Goal: Navigation & Orientation: Find specific page/section

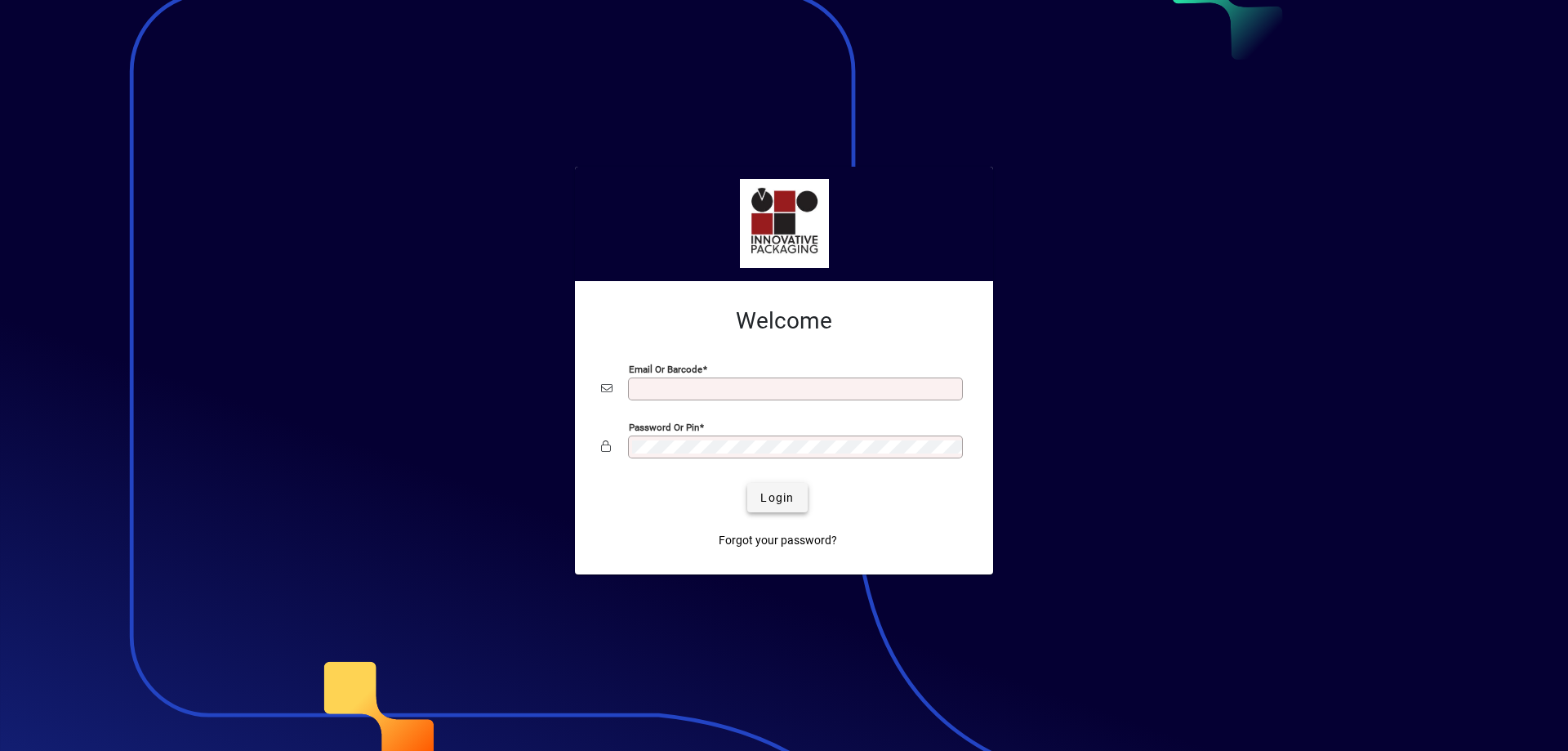
type input "**********"
click at [785, 492] on span "Login" at bounding box center [776, 498] width 33 height 18
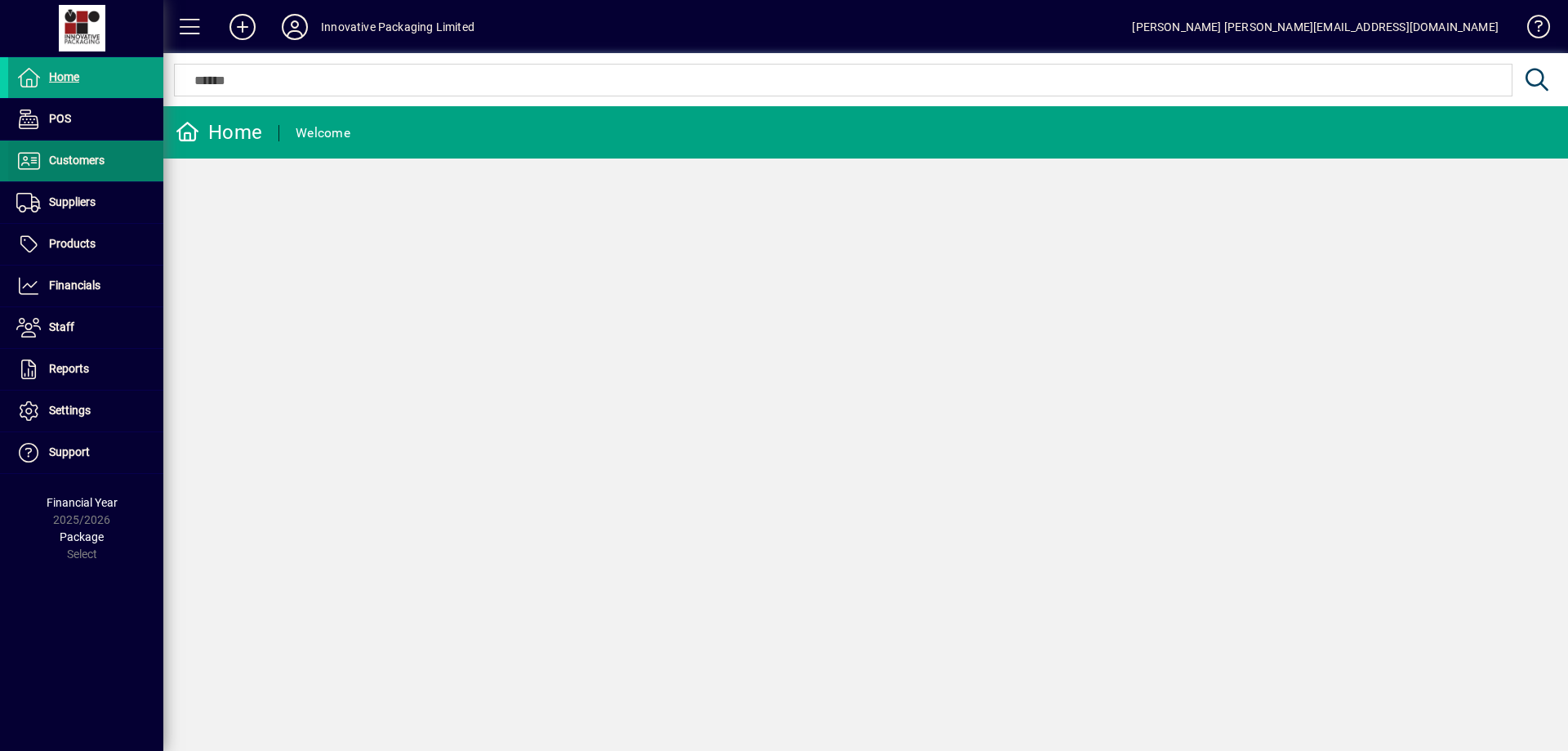
click at [53, 161] on span "Customers" at bounding box center [77, 160] width 56 height 13
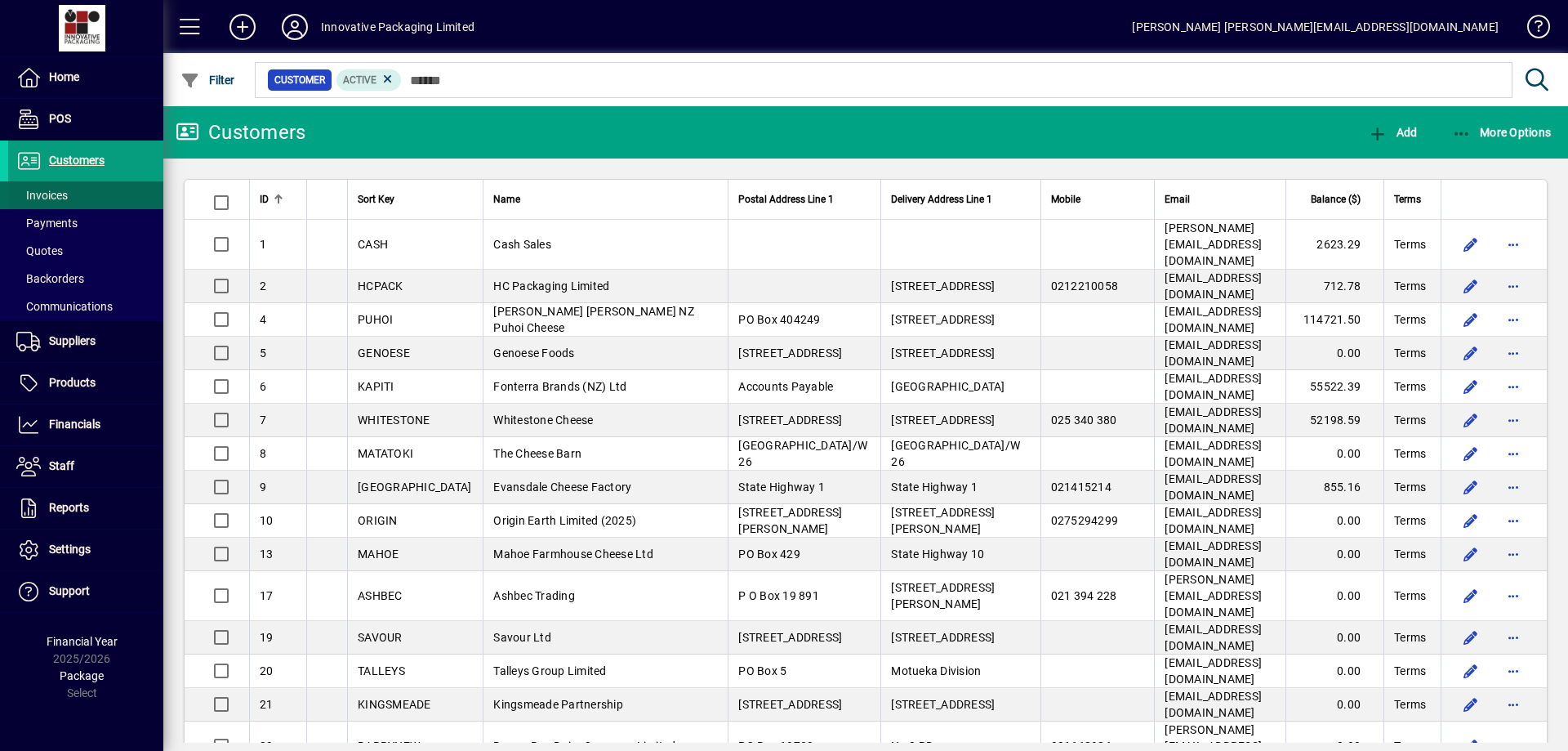
click at [58, 201] on span "Invoices" at bounding box center [43, 195] width 52 height 13
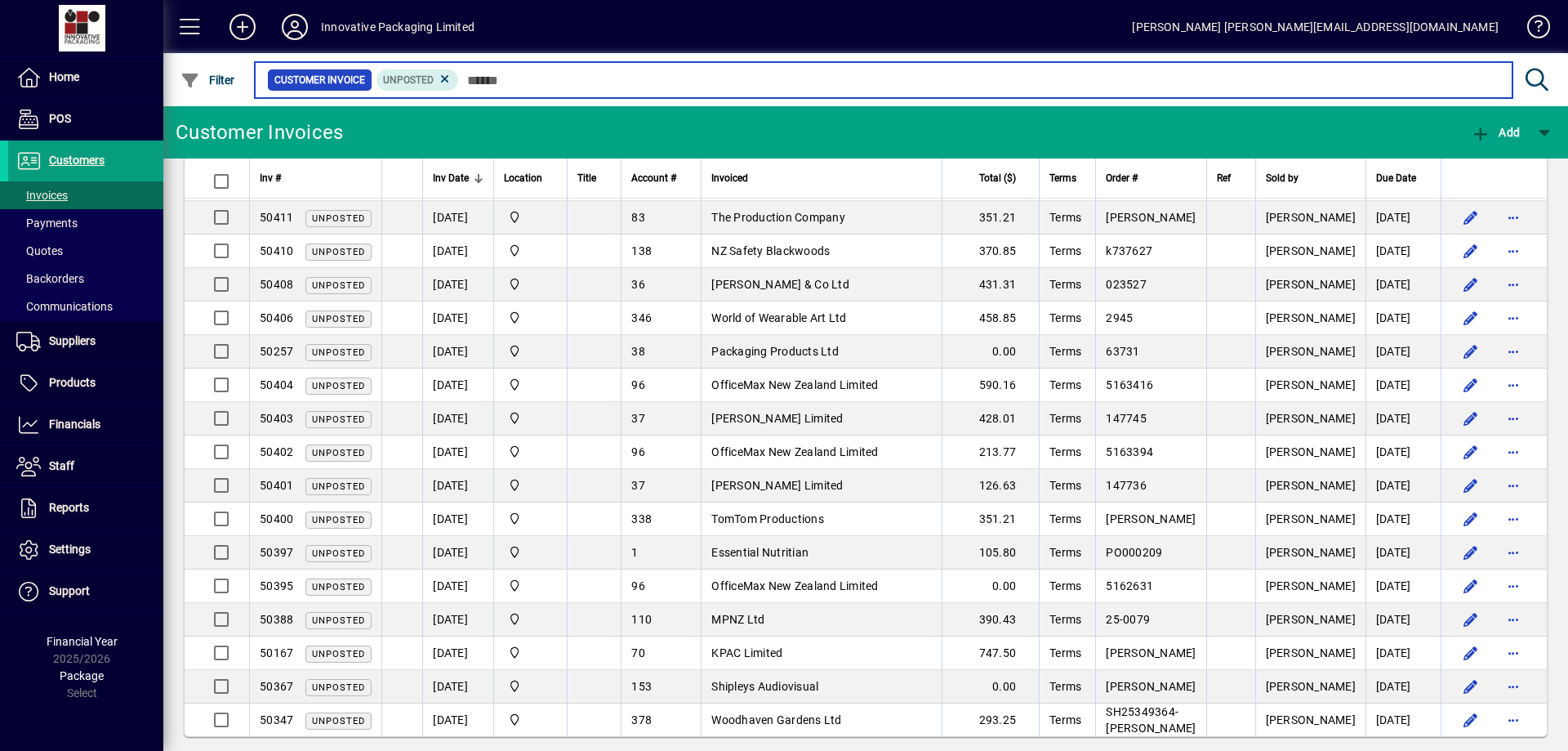
scroll to position [670, 0]
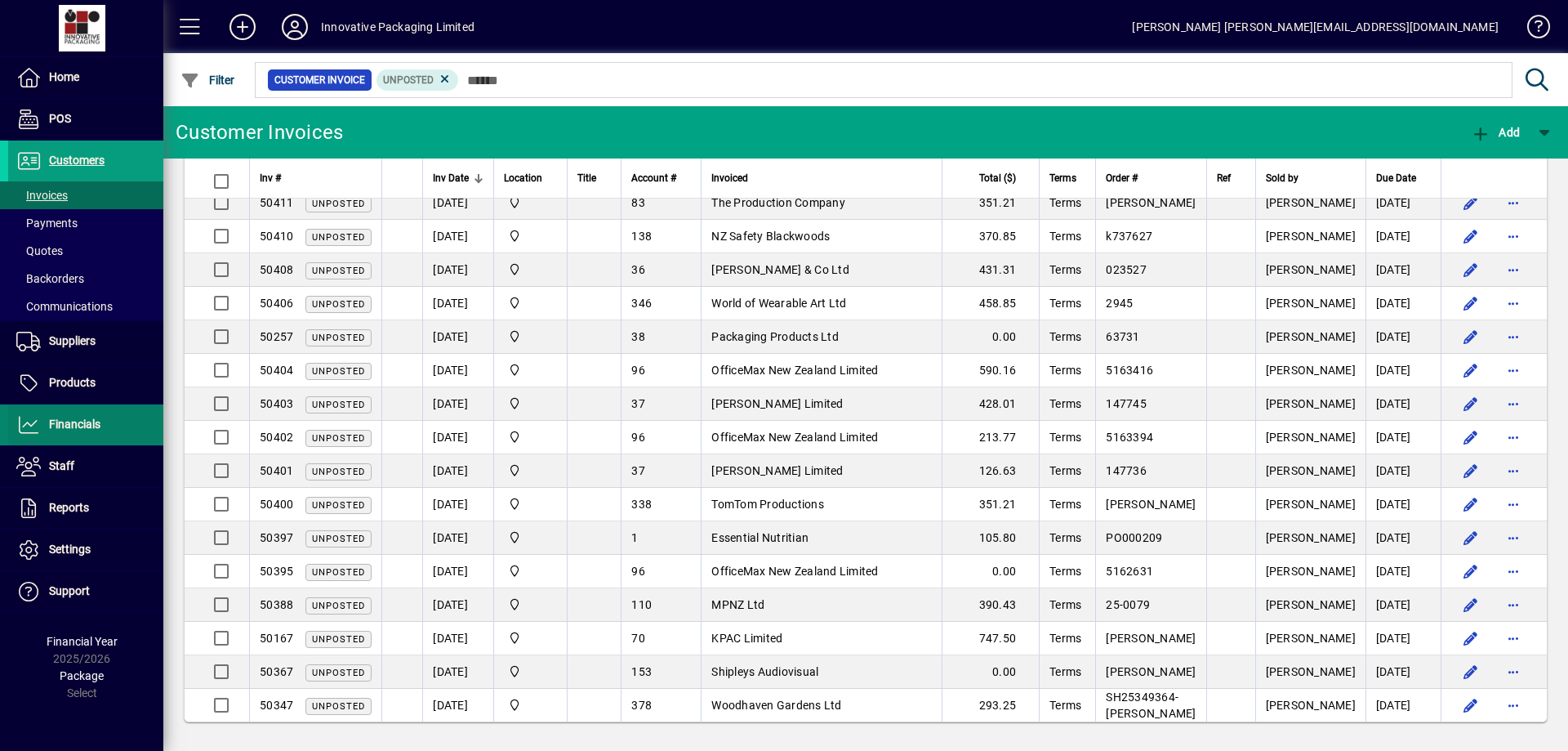
click at [82, 424] on span "Financials" at bounding box center [75, 424] width 52 height 13
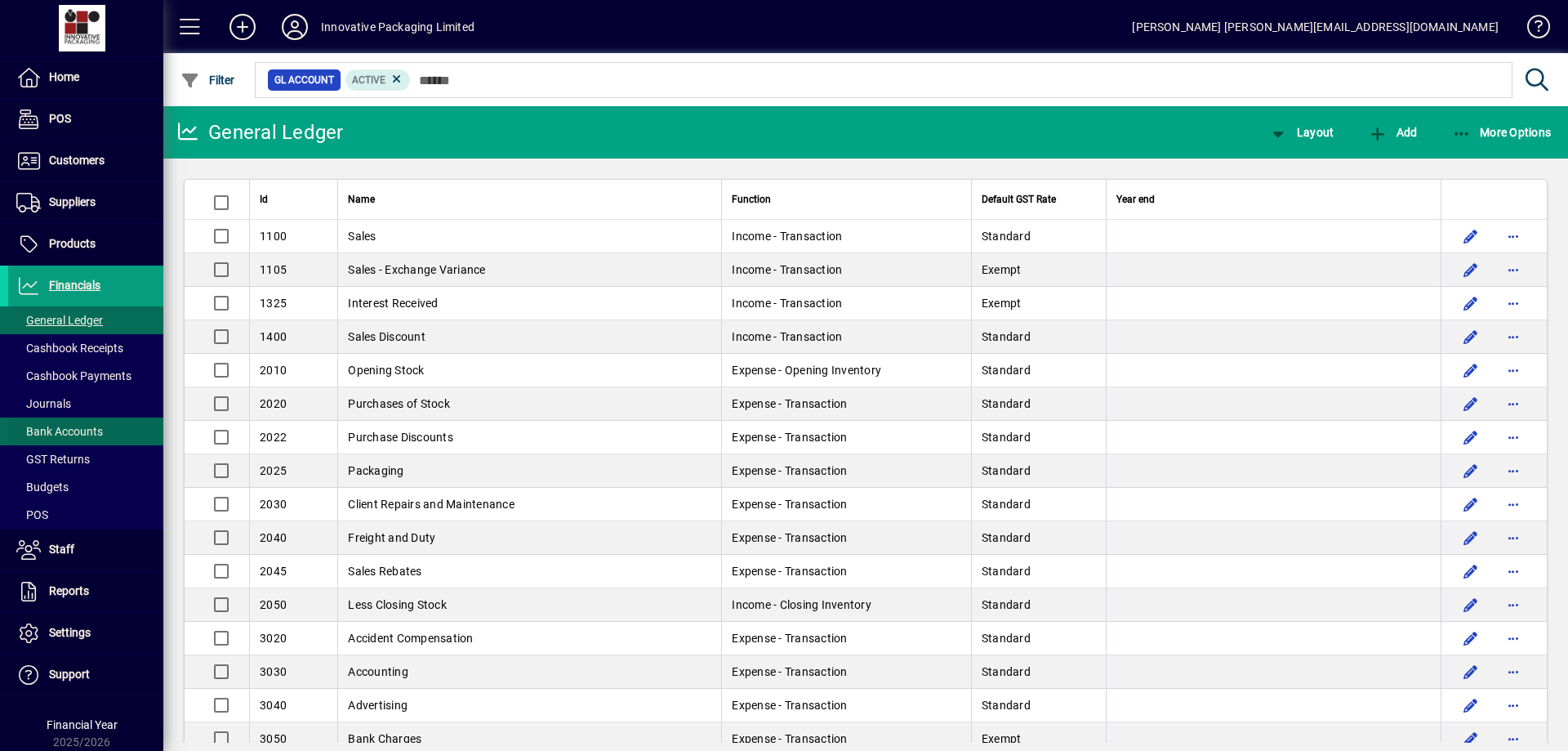
click at [70, 432] on span "Bank Accounts" at bounding box center [60, 432] width 87 height 13
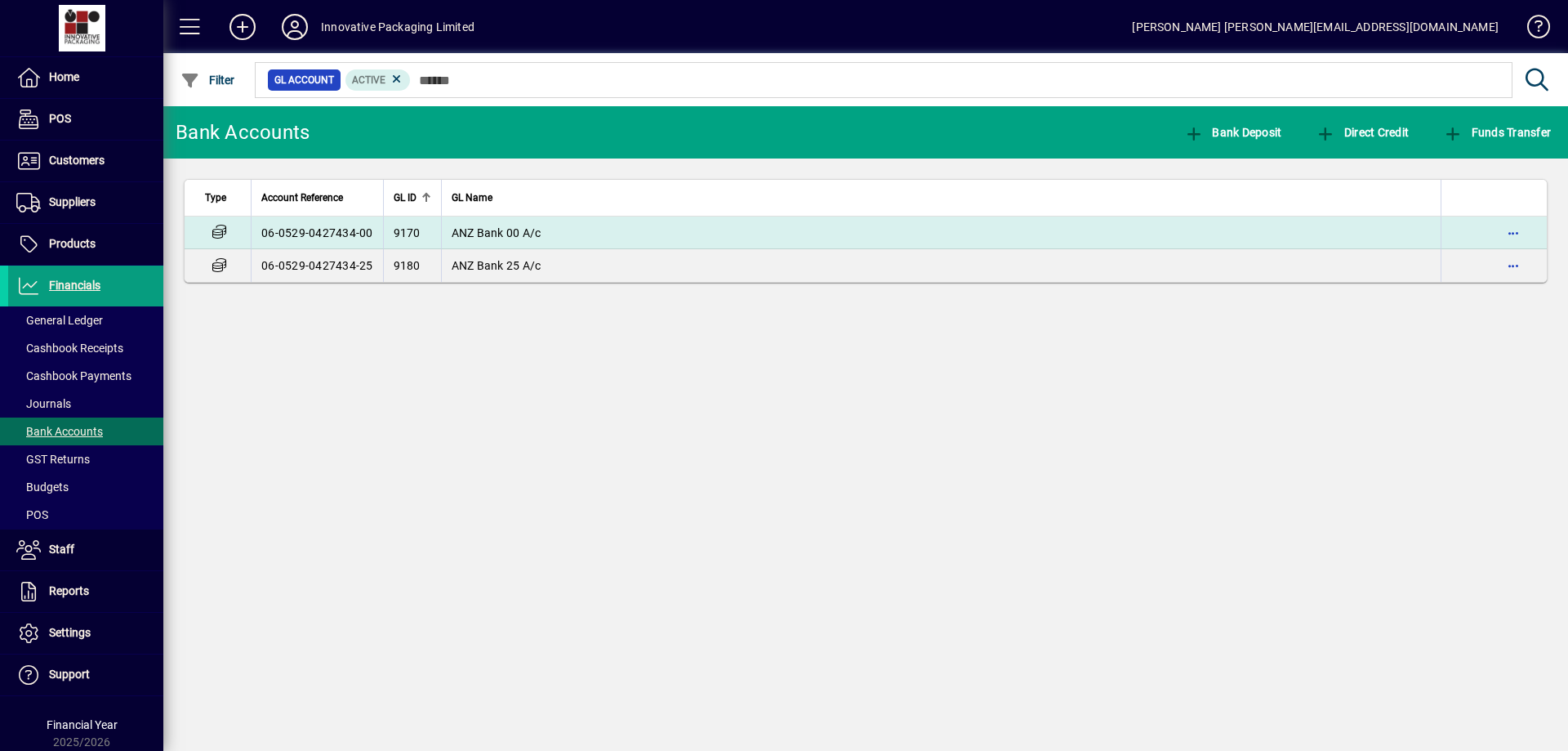
click at [324, 231] on td "06-0529-0427434-00" at bounding box center [316, 232] width 132 height 33
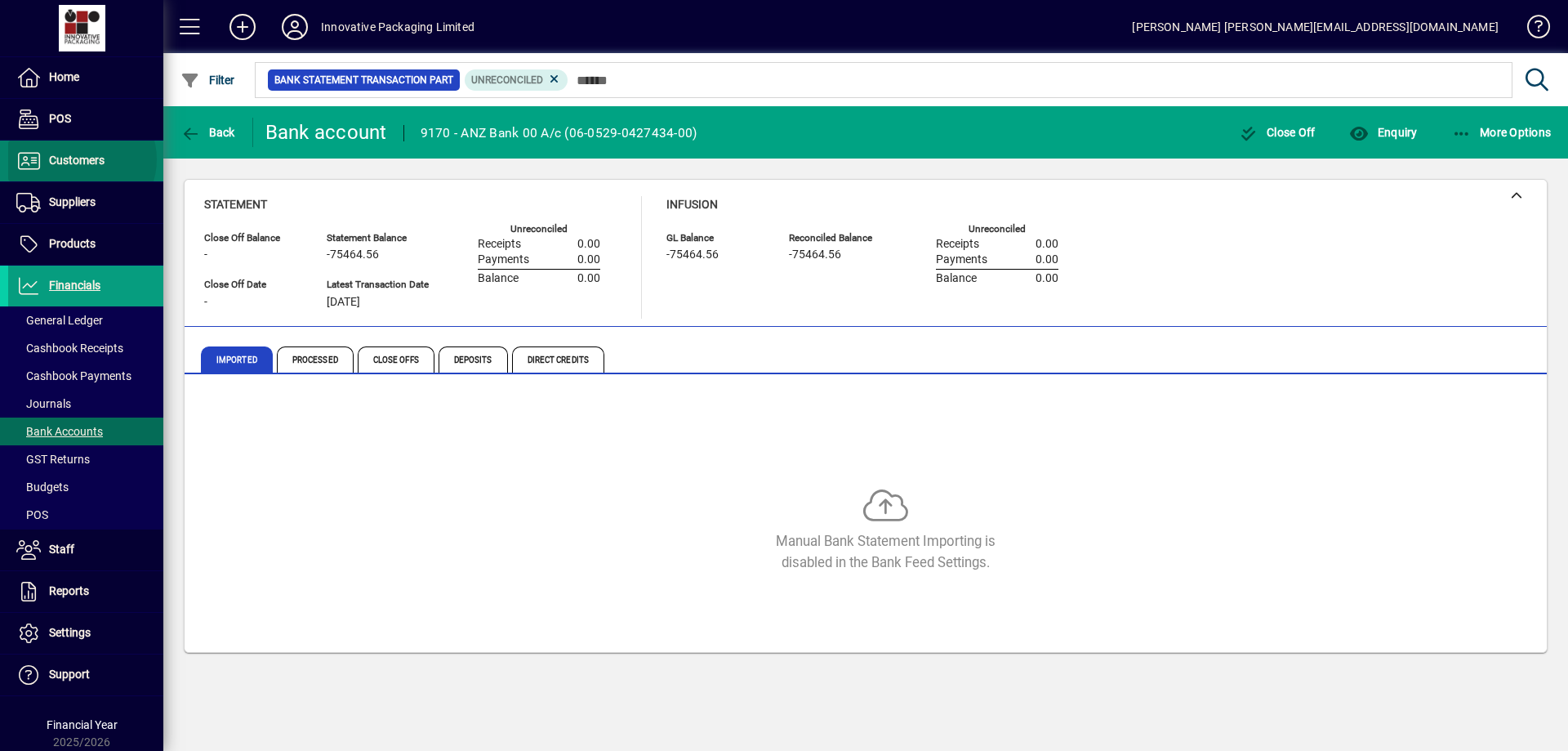
click at [81, 160] on span "Customers" at bounding box center [77, 160] width 56 height 13
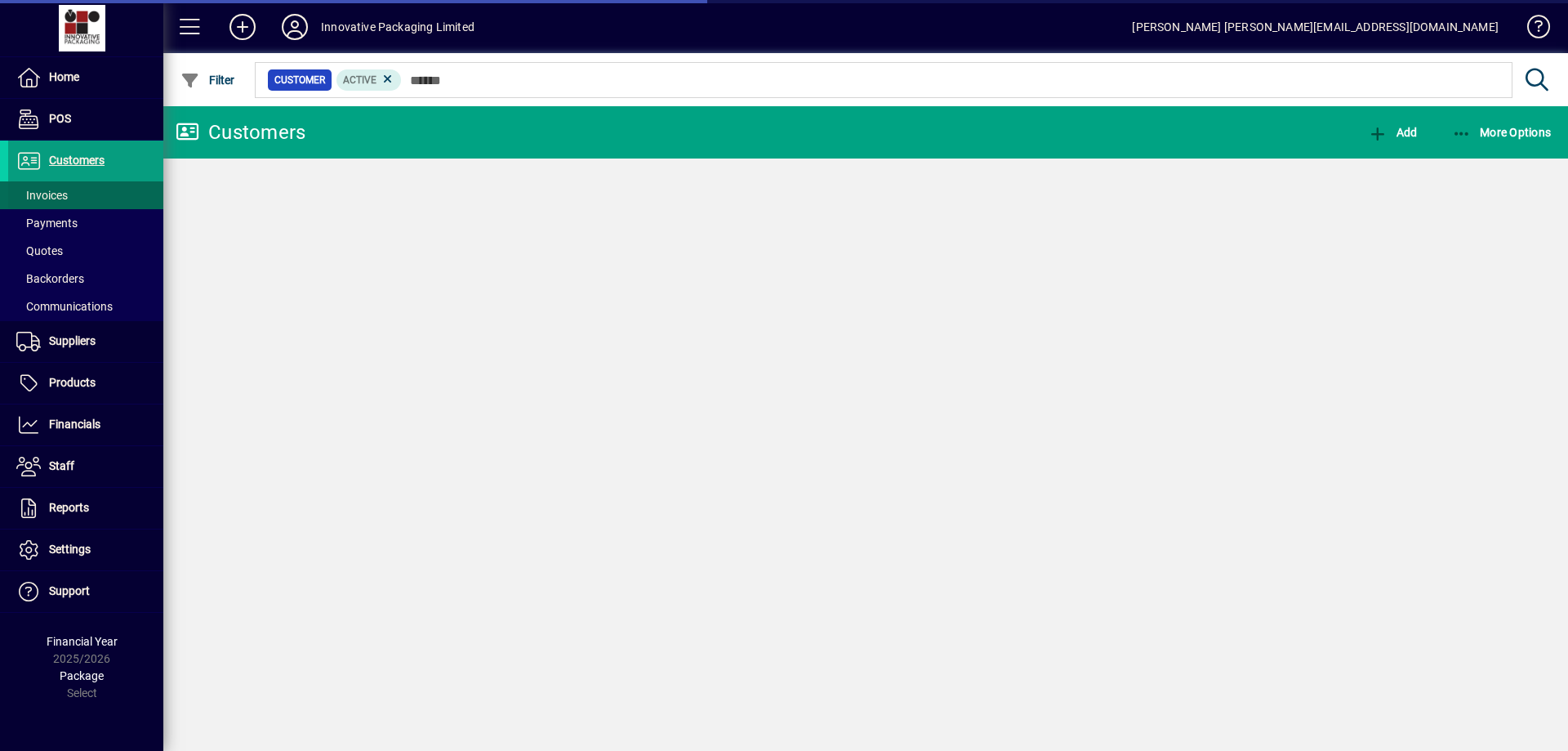
click at [41, 191] on span "Invoices" at bounding box center [43, 195] width 52 height 13
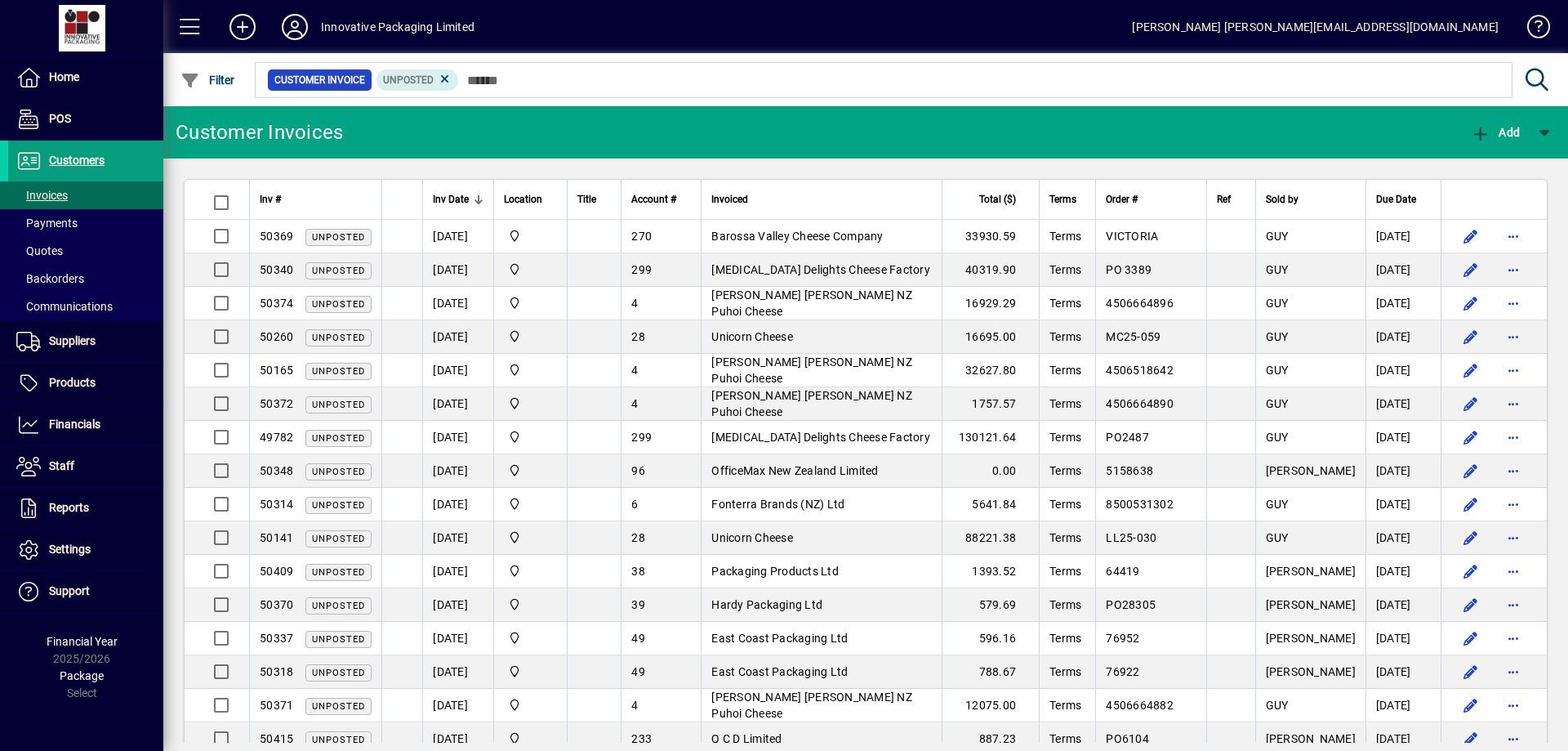
click at [454, 195] on span "Inv Date" at bounding box center [450, 200] width 36 height 18
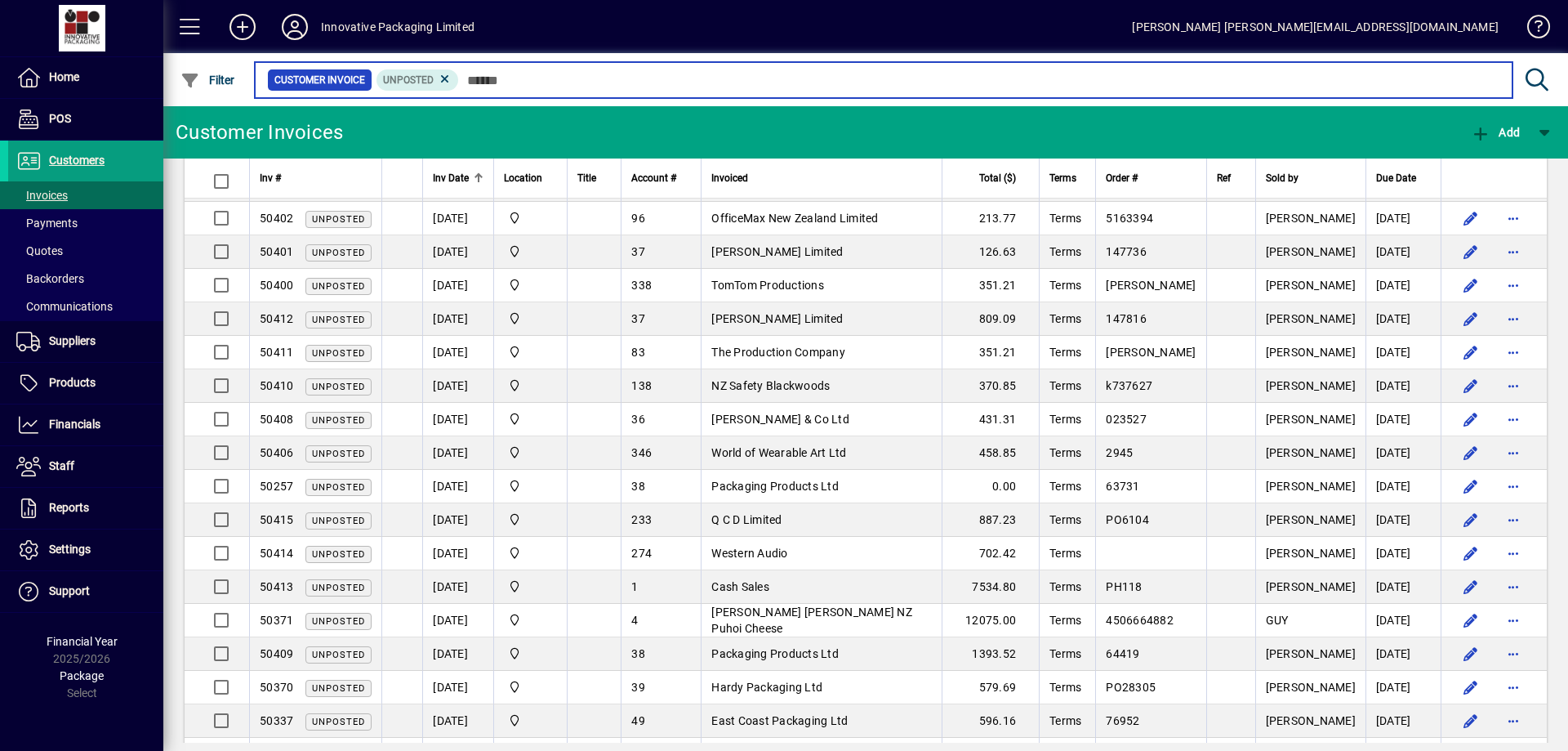
scroll to position [278, 0]
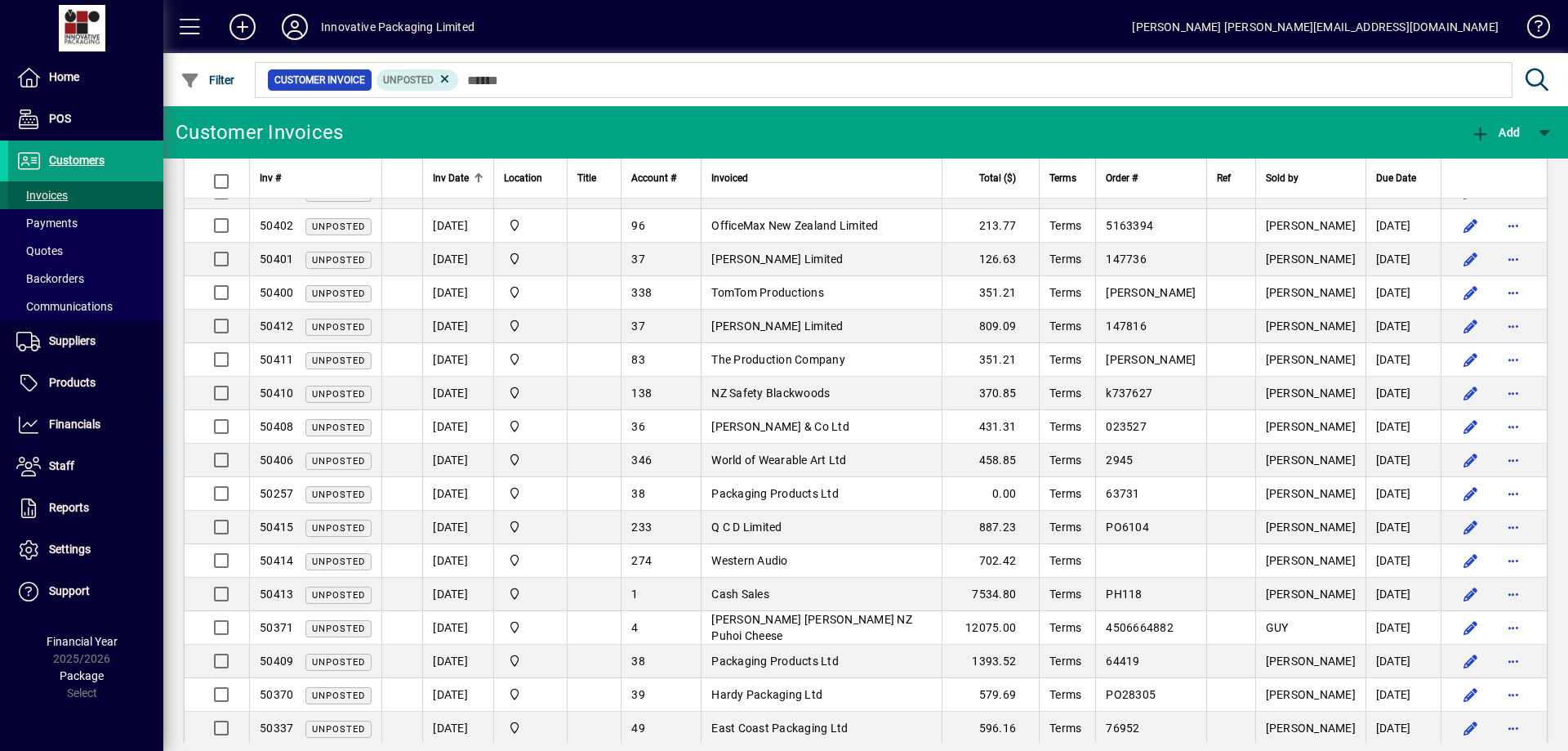
click at [66, 200] on span "Invoices" at bounding box center [43, 195] width 52 height 13
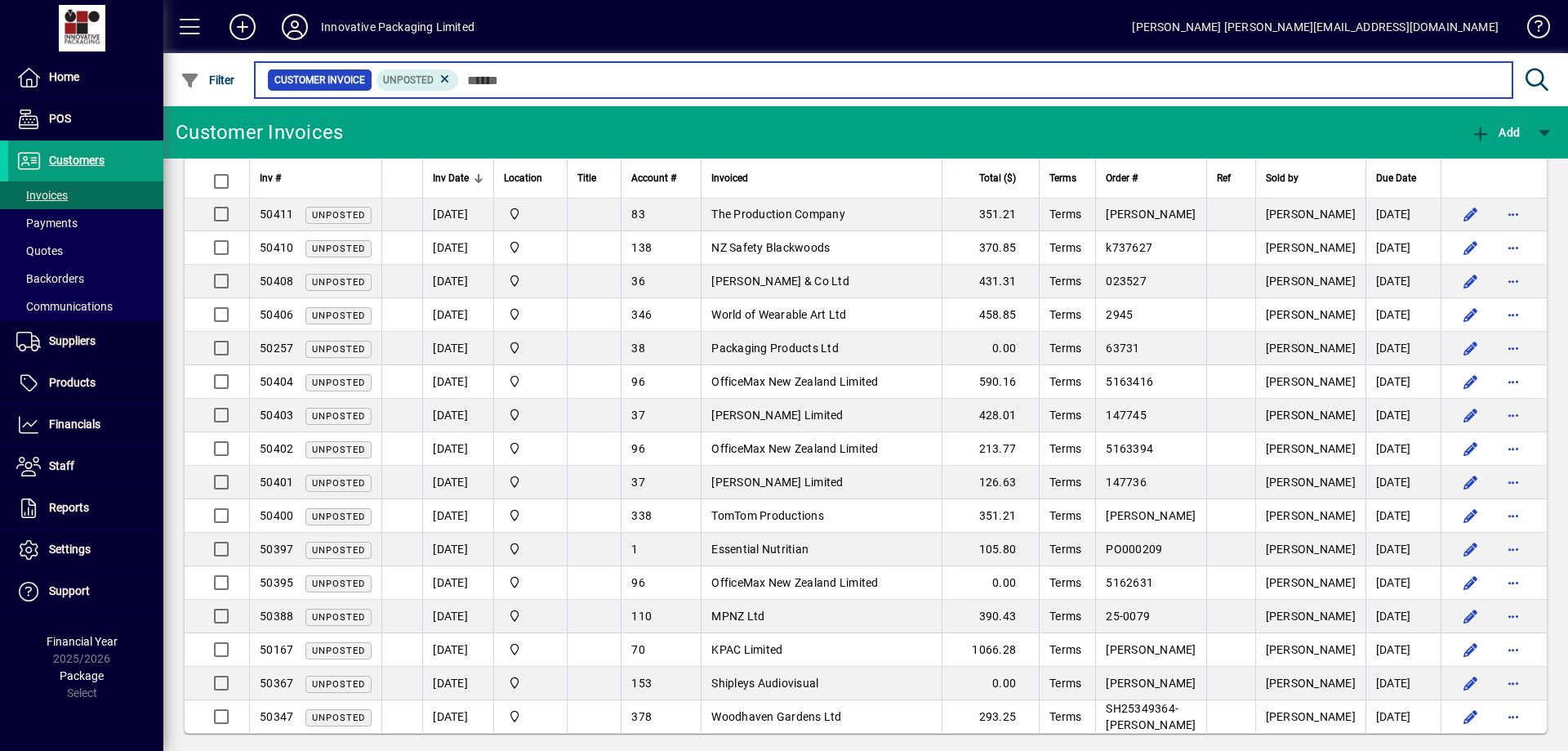
scroll to position [670, 0]
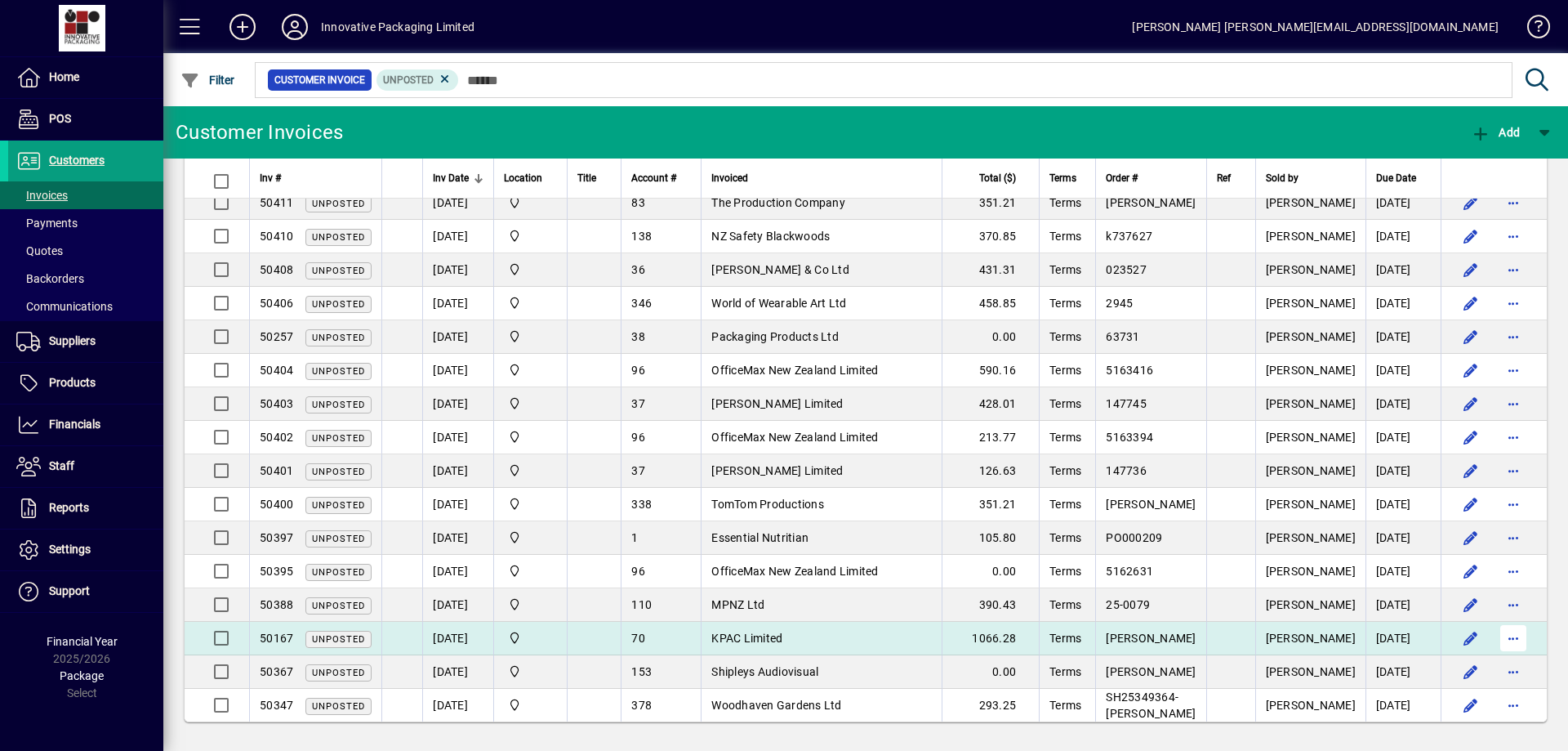
click at [1506, 639] on span "button" at bounding box center [1513, 637] width 39 height 39
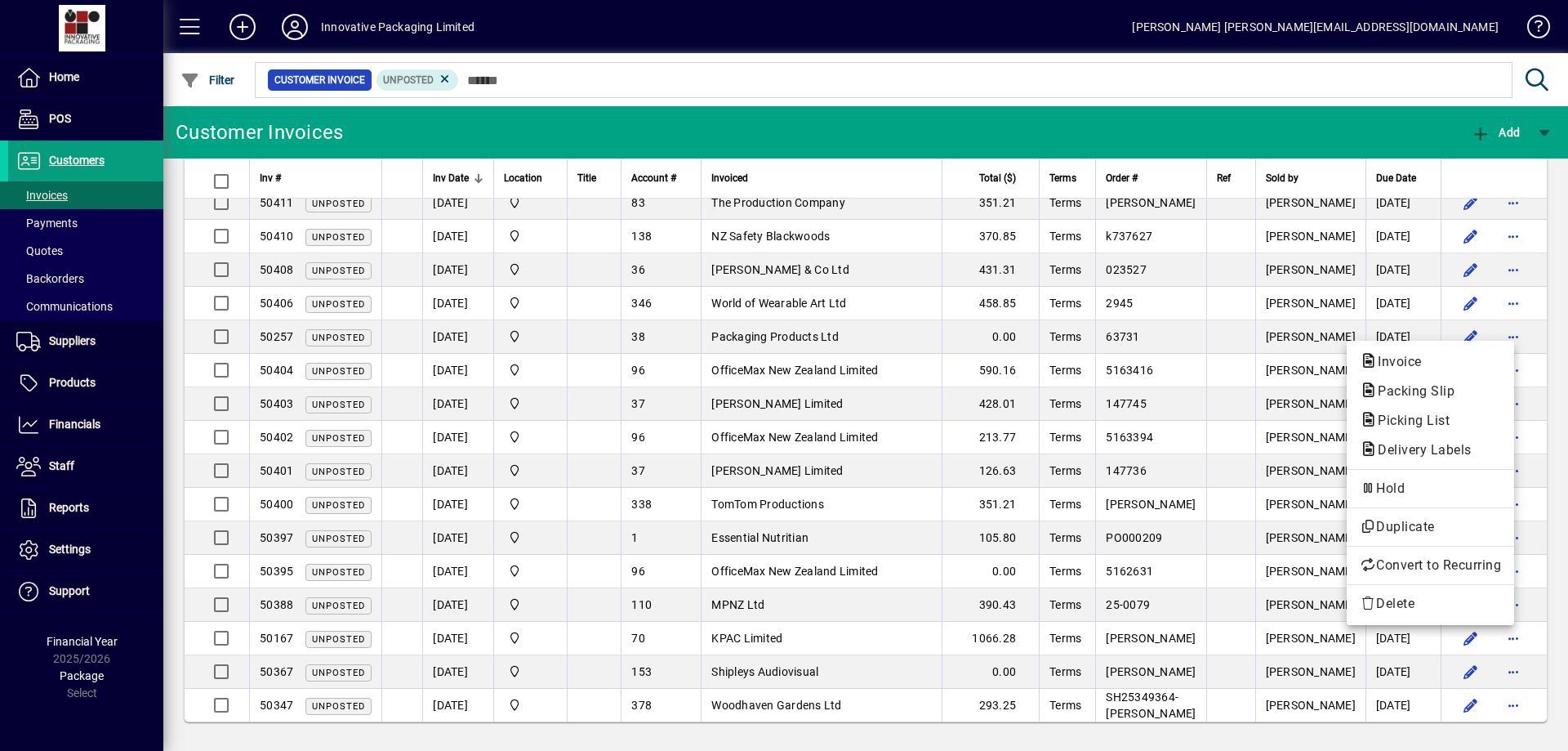
click at [56, 79] on div at bounding box center [784, 375] width 1568 height 751
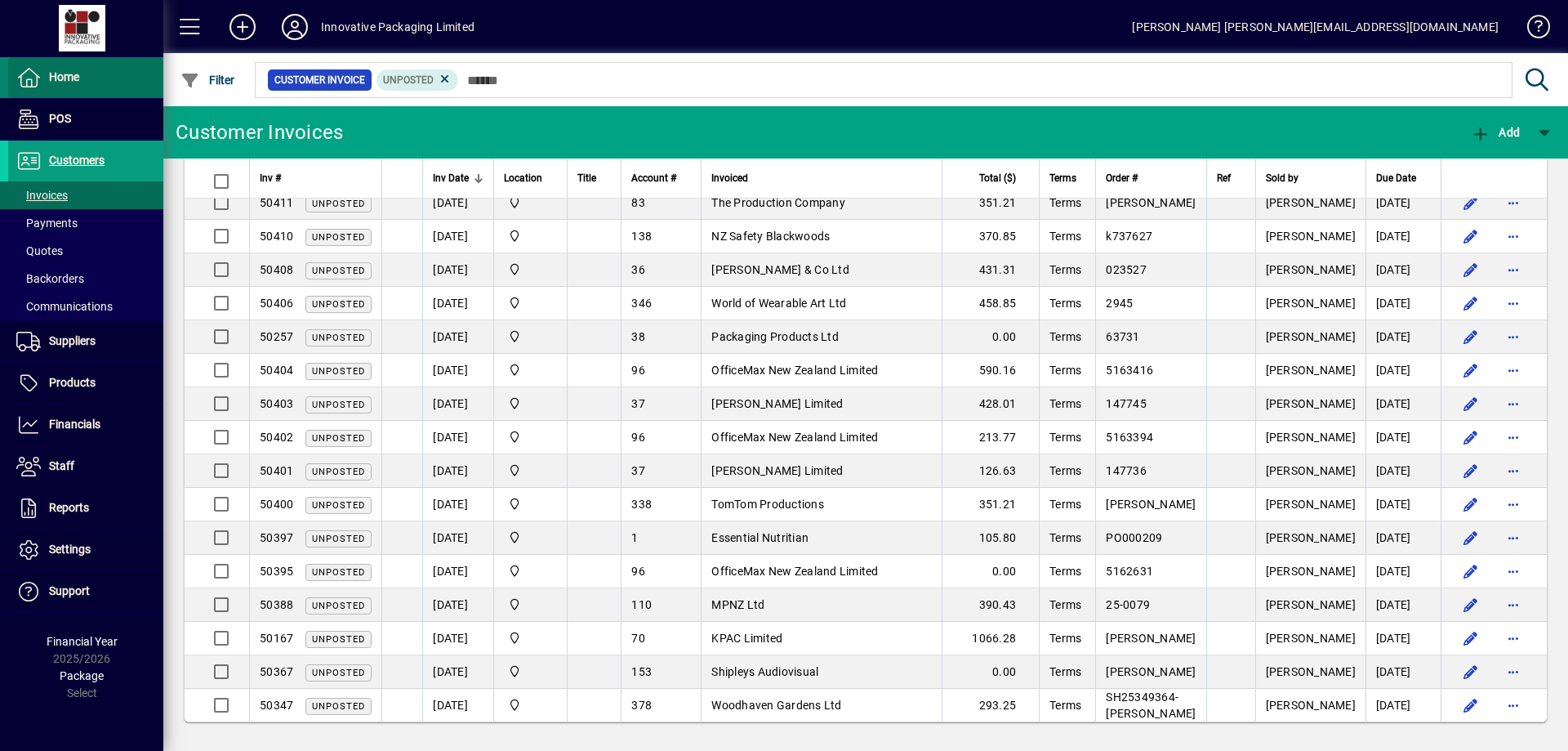
click at [66, 76] on span "Home" at bounding box center [64, 77] width 30 height 13
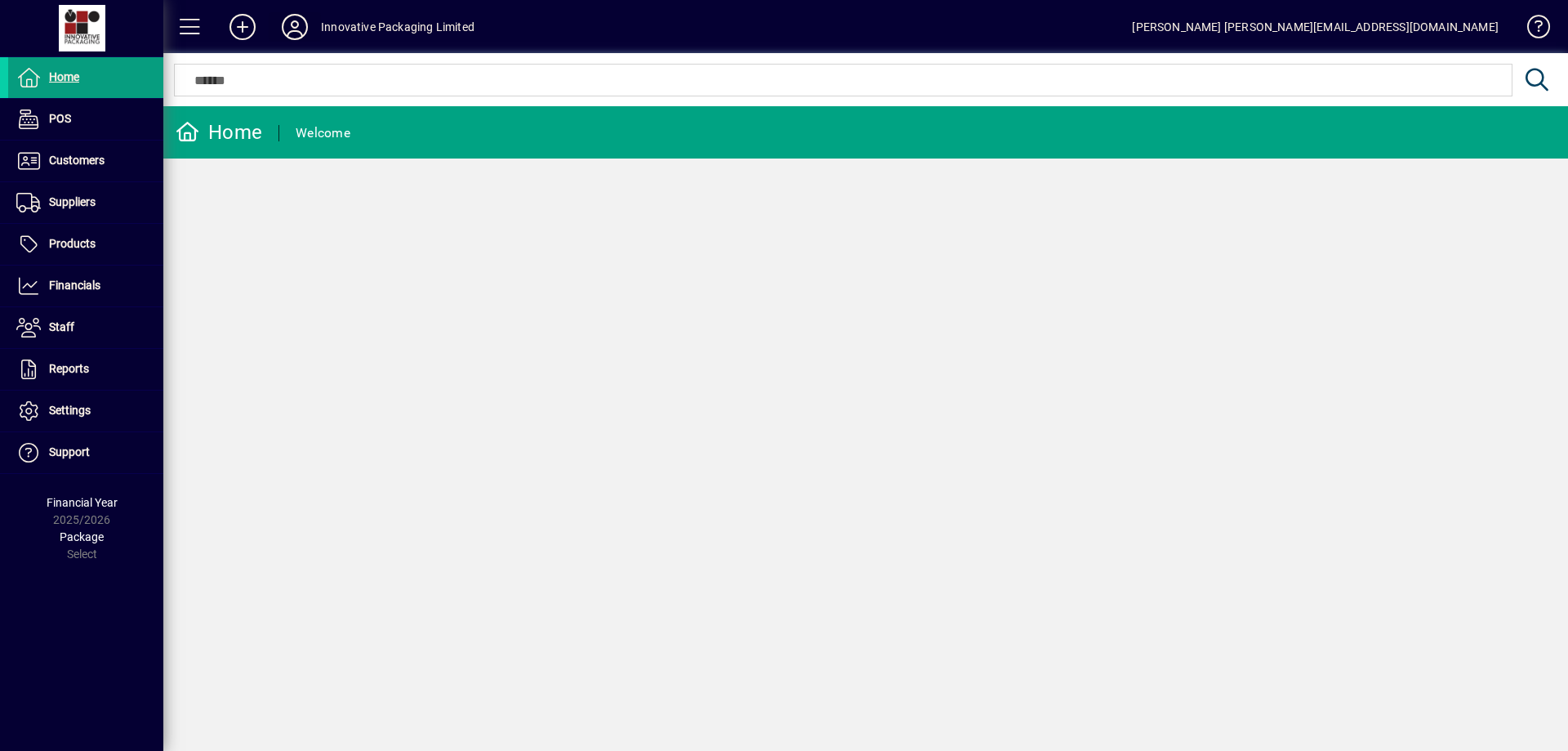
click at [304, 20] on icon at bounding box center [294, 27] width 33 height 26
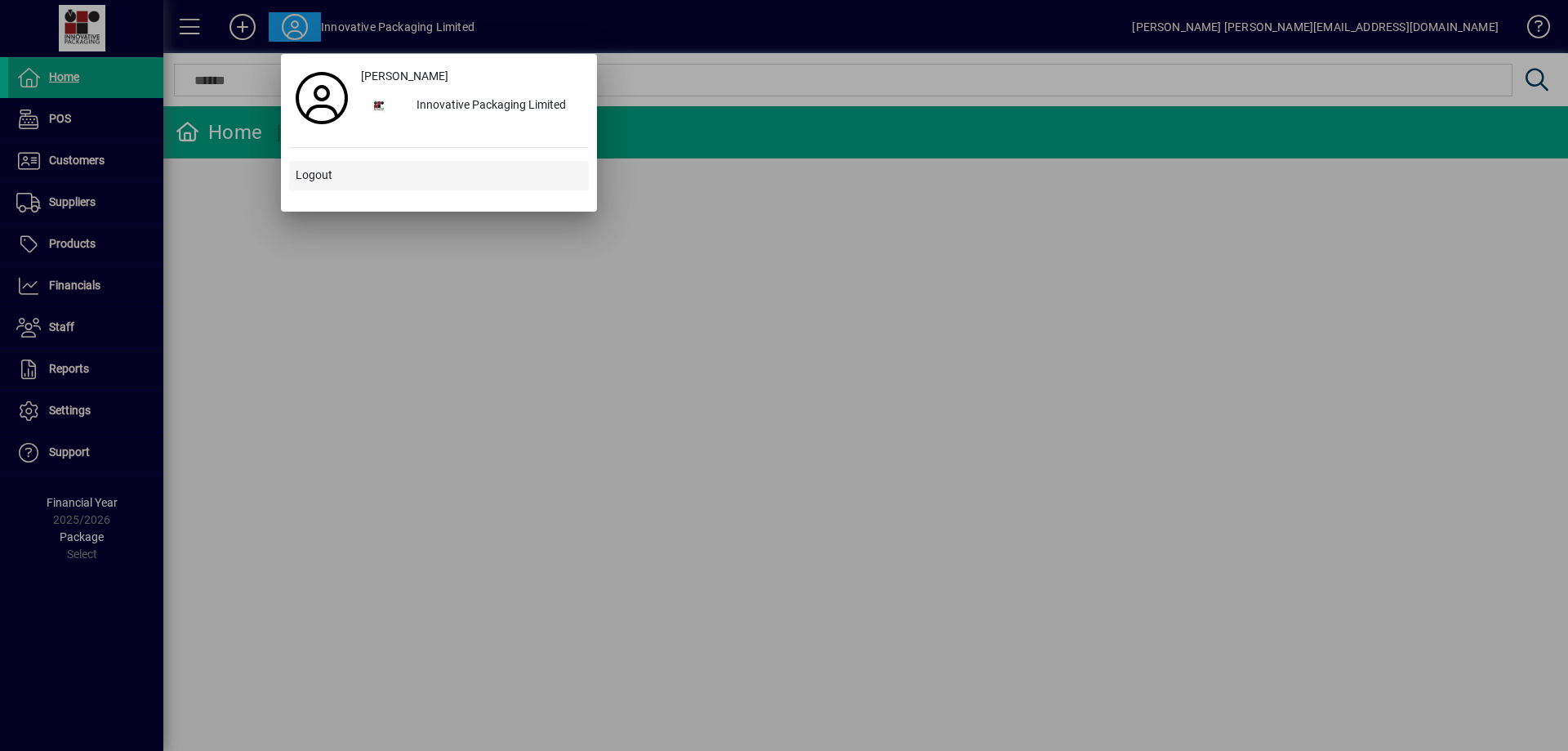
click at [331, 173] on span "Logout" at bounding box center [314, 175] width 37 height 18
